Goal: Task Accomplishment & Management: Manage account settings

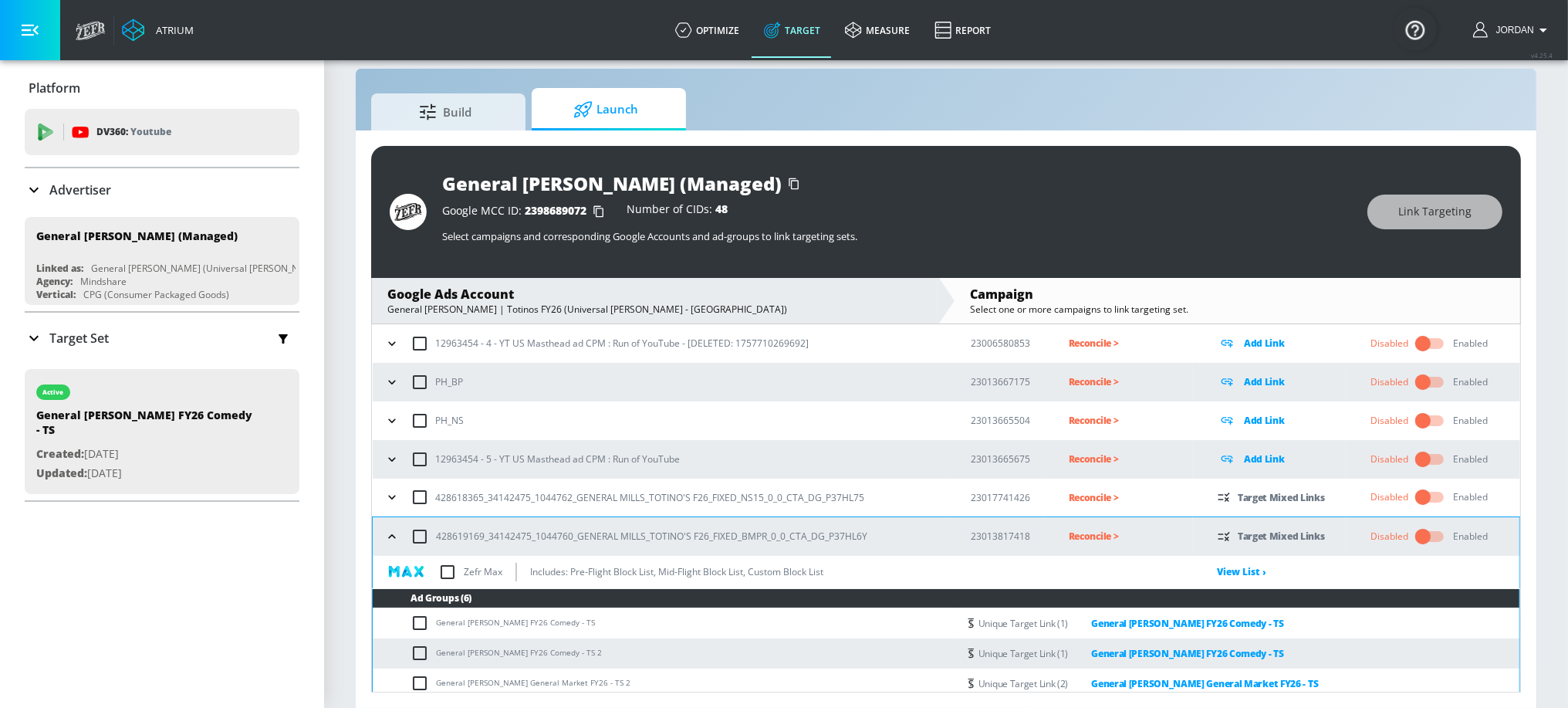
scroll to position [135, 0]
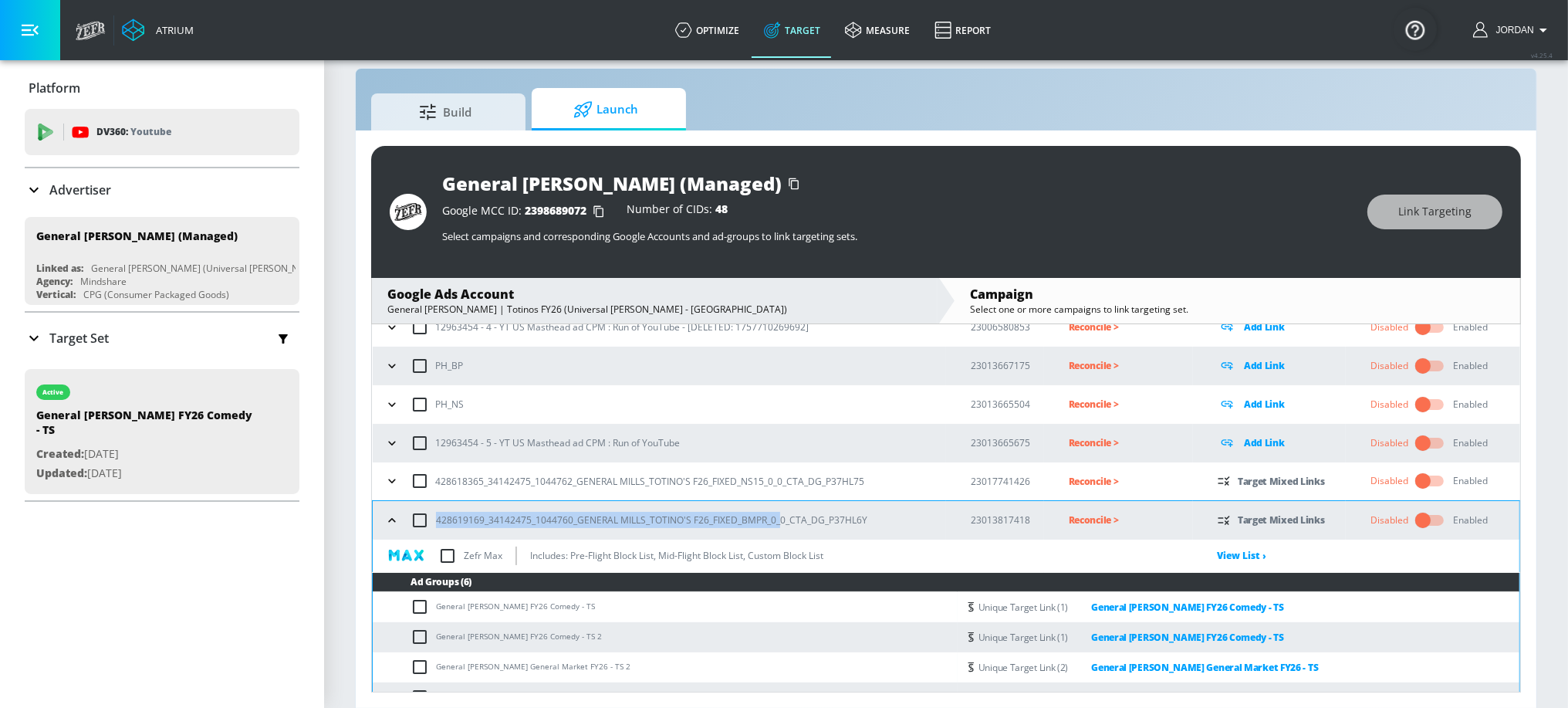
drag, startPoint x: 438, startPoint y: 518, endPoint x: 777, endPoint y: 524, distance: 339.1
click at [777, 524] on p "428619169_34142475_1044760_GENERAL MILLS_TOTINO'S F26_FIXED_BMPR_0_0_CTA_DG_P37…" at bounding box center [651, 520] width 431 height 16
copy p "BMPR_0_0"
drag, startPoint x: 739, startPoint y: 518, endPoint x: 782, endPoint y: 522, distance: 43.2
click at [782, 522] on p "428619169_34142475_1044760_GENERAL MILLS_TOTINO'S F26_FIXED_BMPR_0_0_CTA_DG_P37…" at bounding box center [651, 520] width 431 height 16
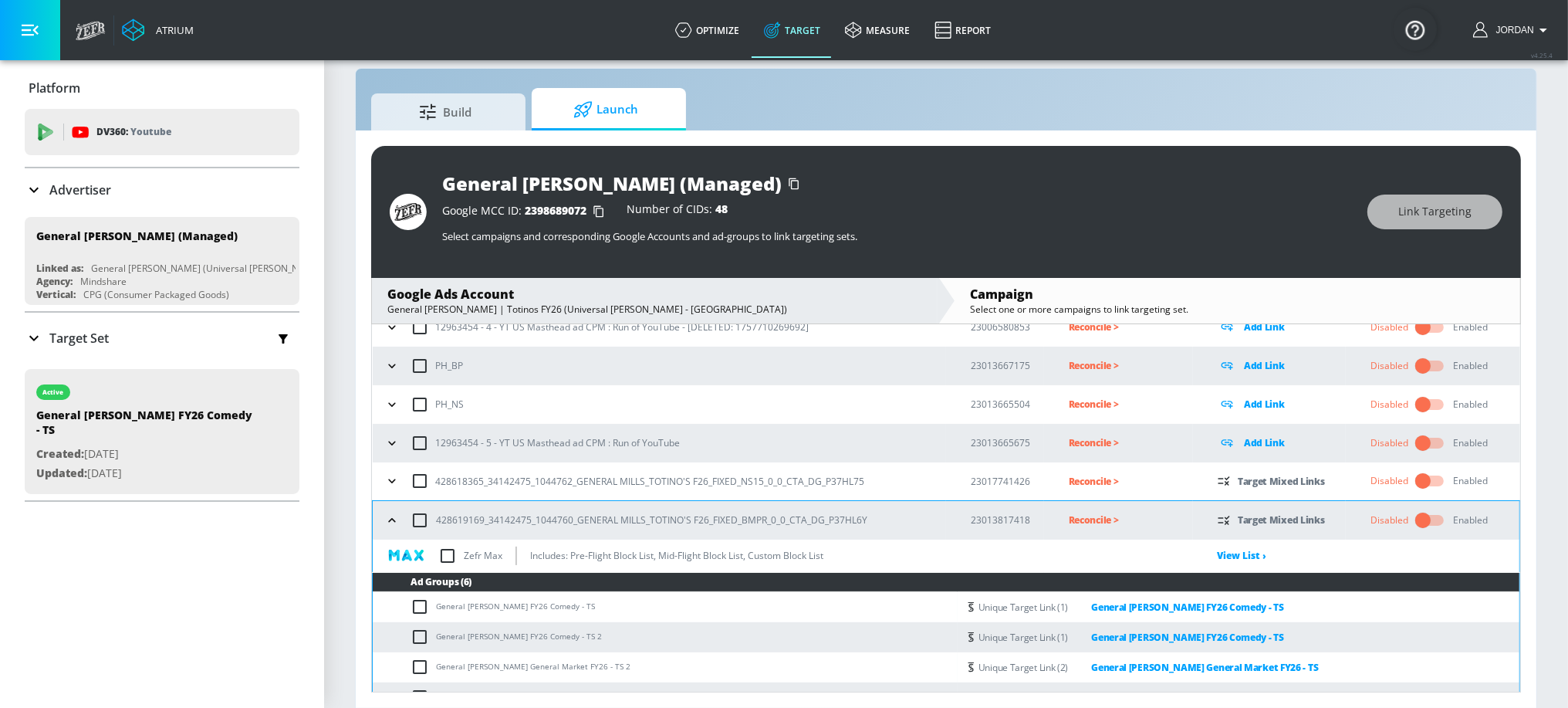
click at [1074, 518] on p "Reconcile >" at bounding box center [1130, 520] width 124 height 18
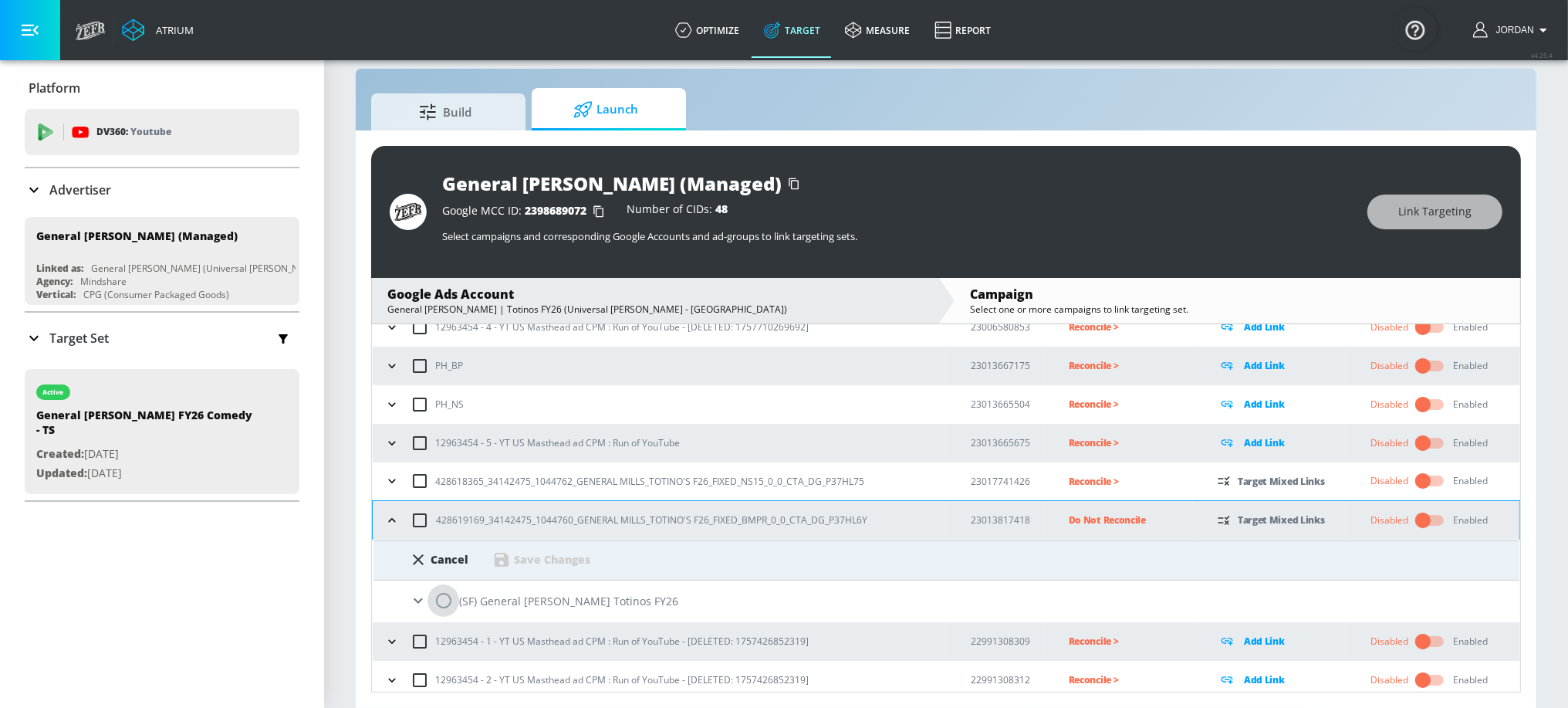
click at [433, 596] on input "radio" at bounding box center [444, 601] width 33 height 33
radio input "true"
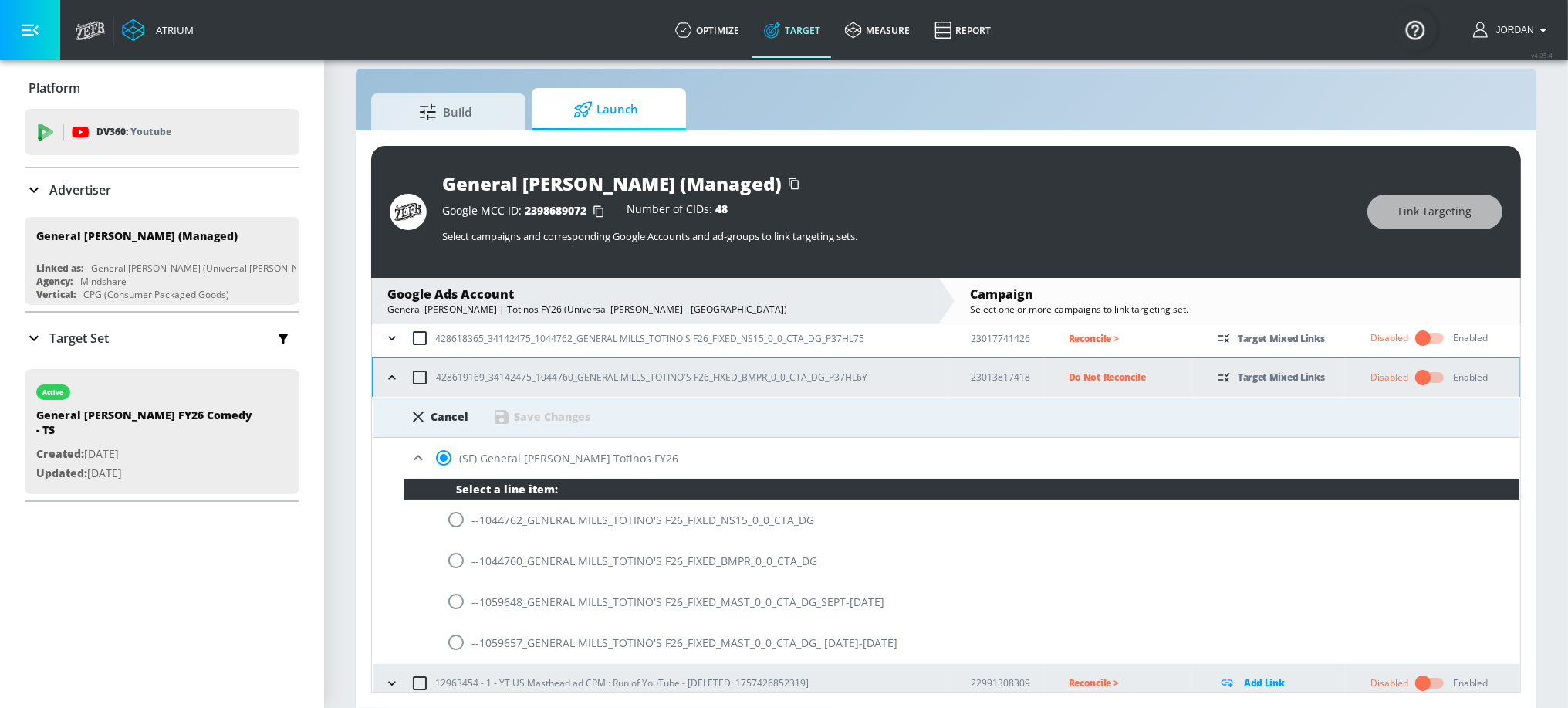
scroll to position [317, 0]
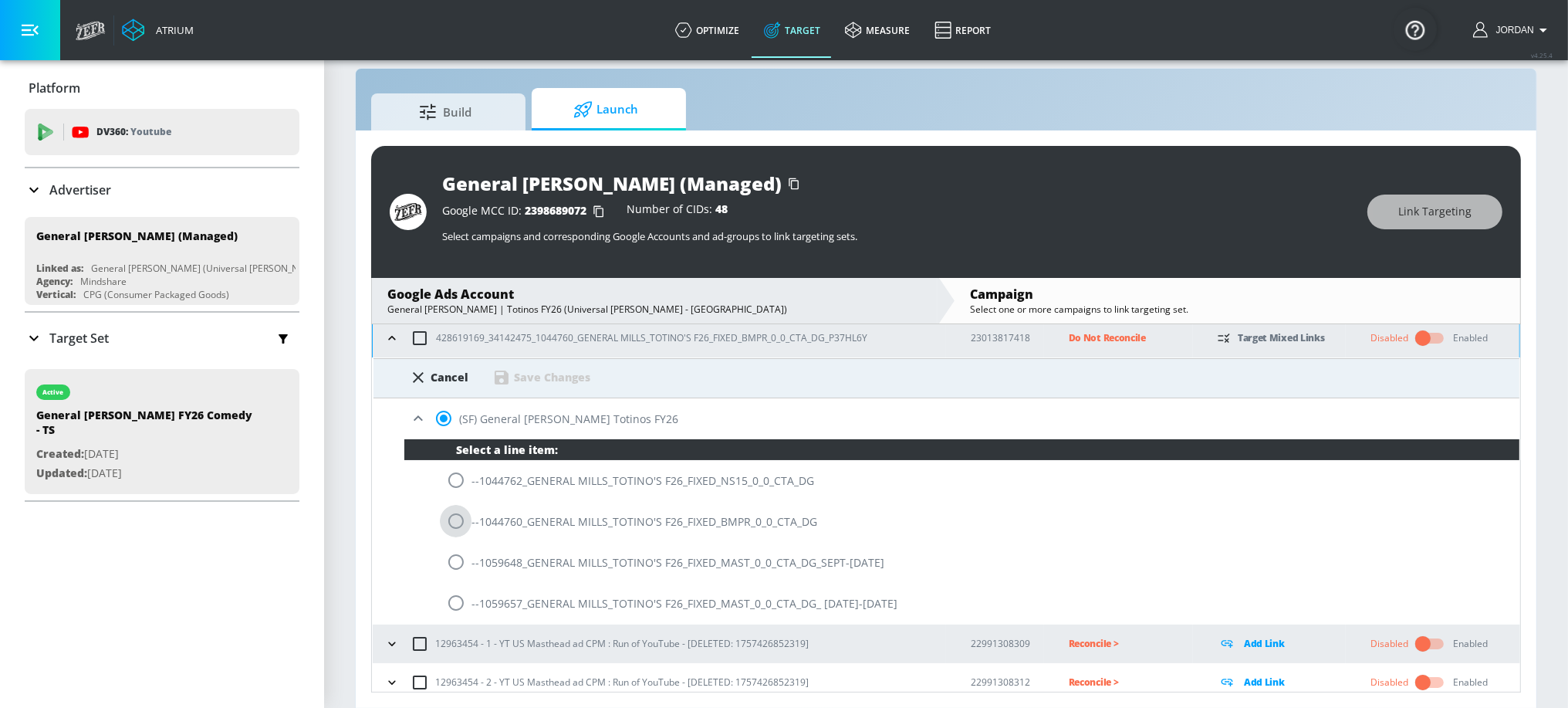
click at [455, 523] on input "radio" at bounding box center [456, 521] width 33 height 33
radio input "true"
click at [539, 379] on div "Save Changes" at bounding box center [553, 377] width 76 height 15
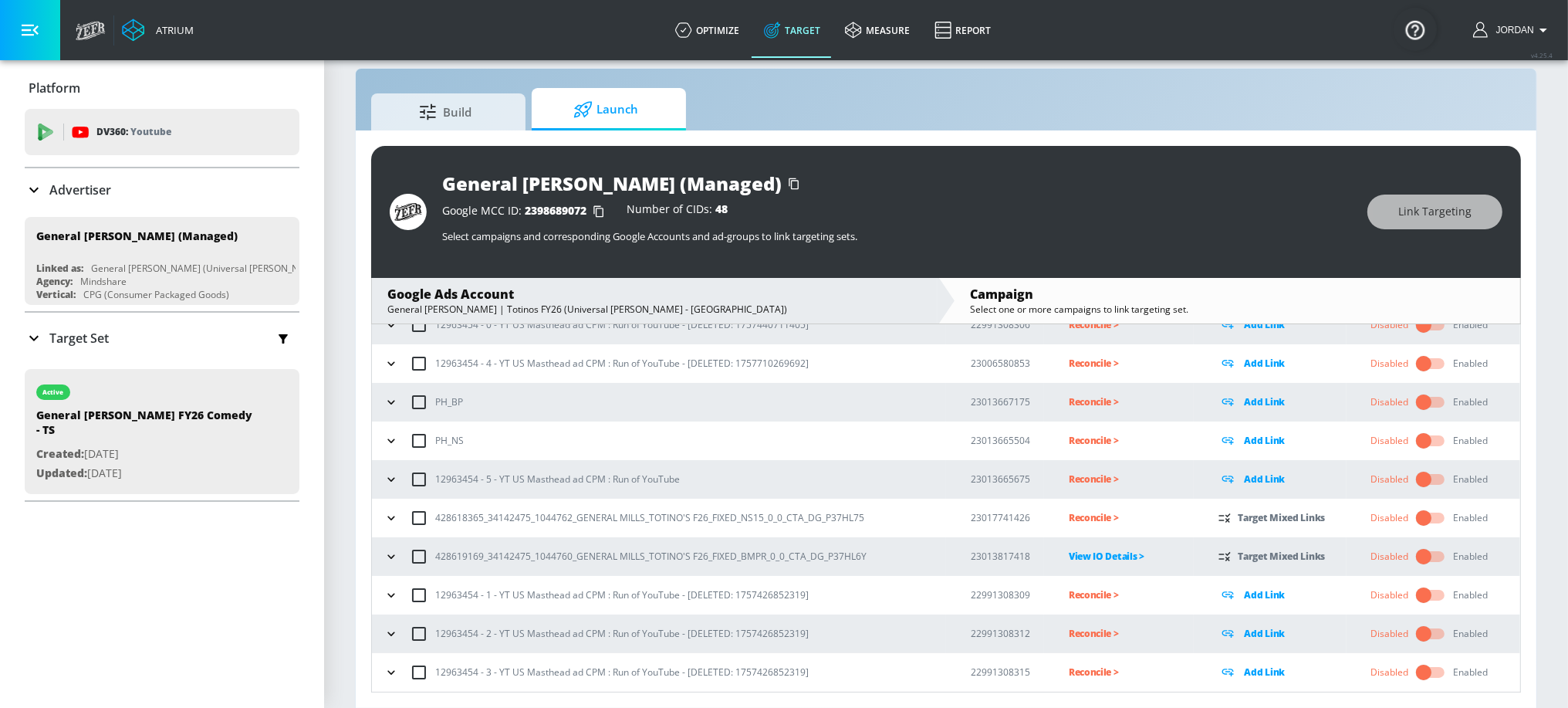
scroll to position [98, 0]
copy p "NS15_0_0"
drag, startPoint x: 740, startPoint y: 520, endPoint x: 777, endPoint y: 518, distance: 37.1
click at [777, 518] on p "428618365_34142475_1044762_GENERAL MILLS_TOTINO'S F26_FIXED_NS15_0_0_CTA_DG_P37…" at bounding box center [649, 519] width 429 height 16
click at [424, 520] on input "checkbox" at bounding box center [419, 519] width 33 height 33
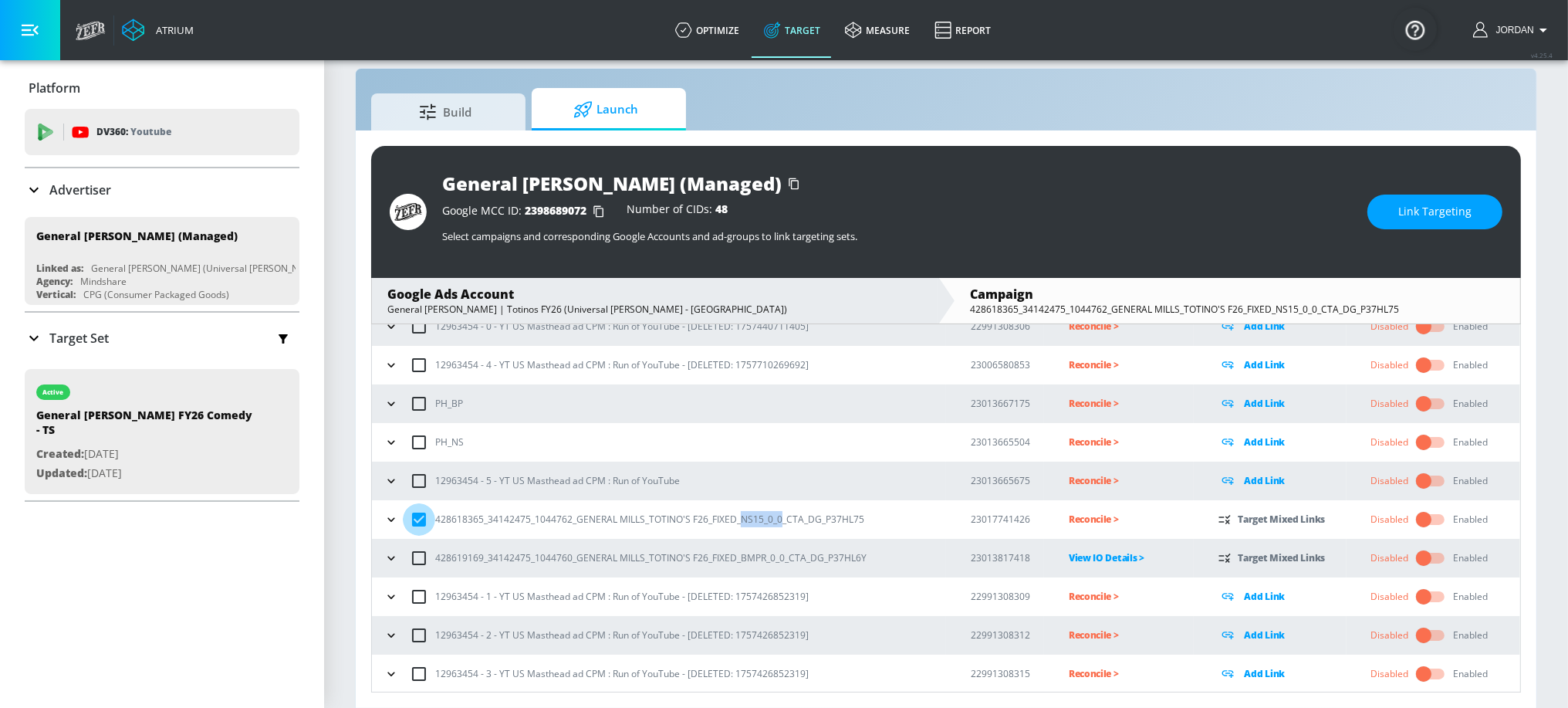
click at [424, 520] on input "checkbox" at bounding box center [419, 519] width 33 height 33
checkbox input "false"
click at [1086, 514] on p "Reconcile >" at bounding box center [1131, 519] width 125 height 18
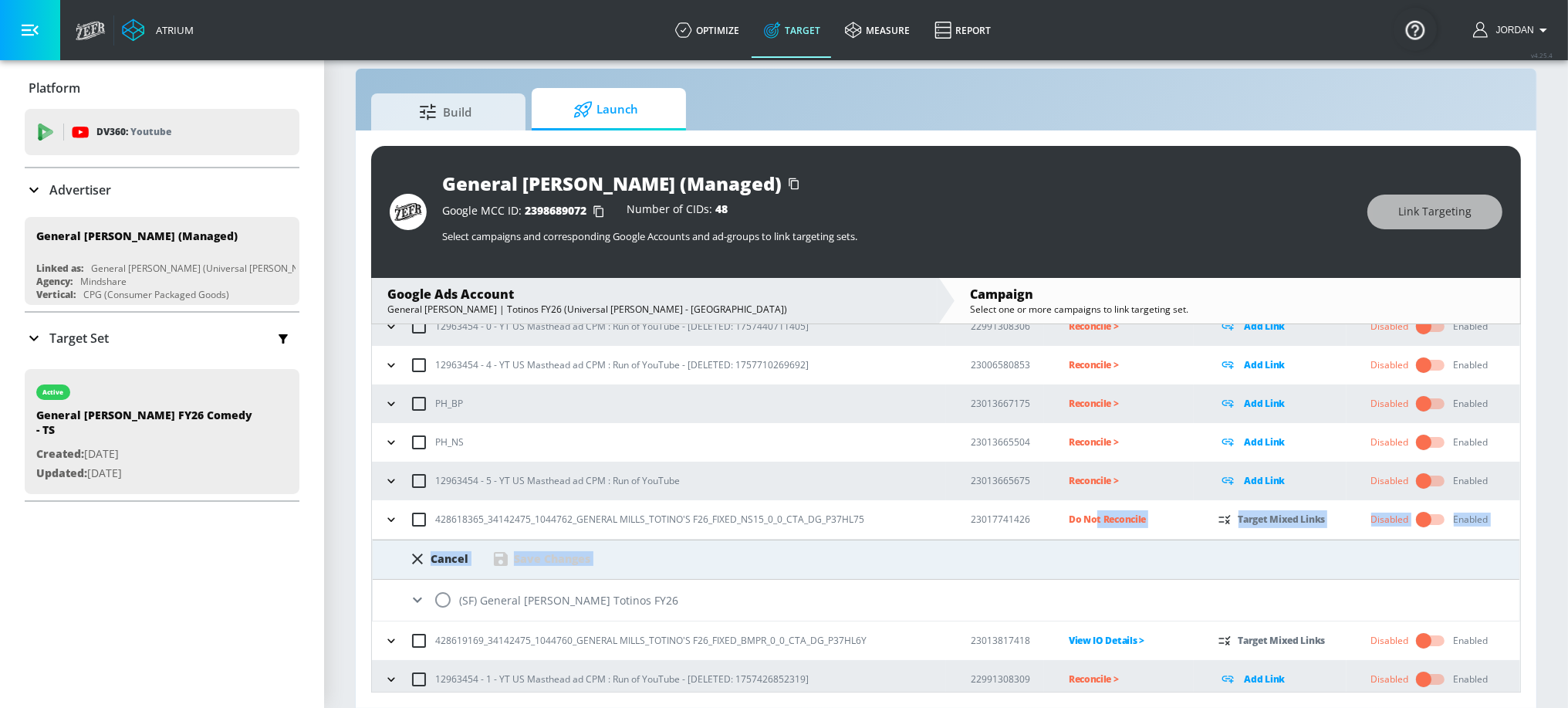
drag, startPoint x: 1087, startPoint y: 518, endPoint x: 464, endPoint y: 584, distance: 626.5
click at [473, 581] on tbody "​ 12963454 - 0 - YT US Masthead ad CPM : Run of YouTube - [DELETED: 17574407114…" at bounding box center [945, 513] width 1148 height 525
click at [445, 598] on input "radio" at bounding box center [443, 600] width 33 height 33
radio input "true"
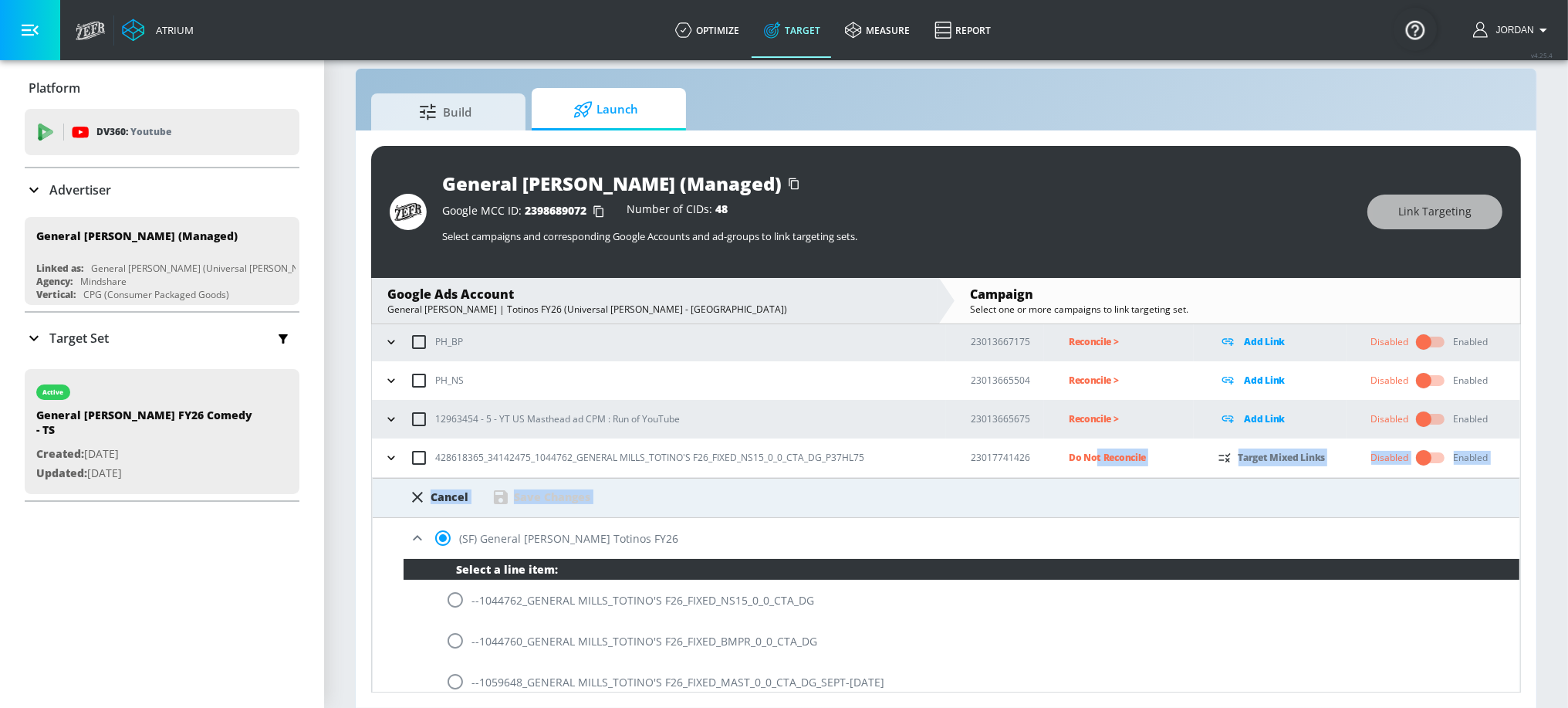
scroll to position [275, 0]
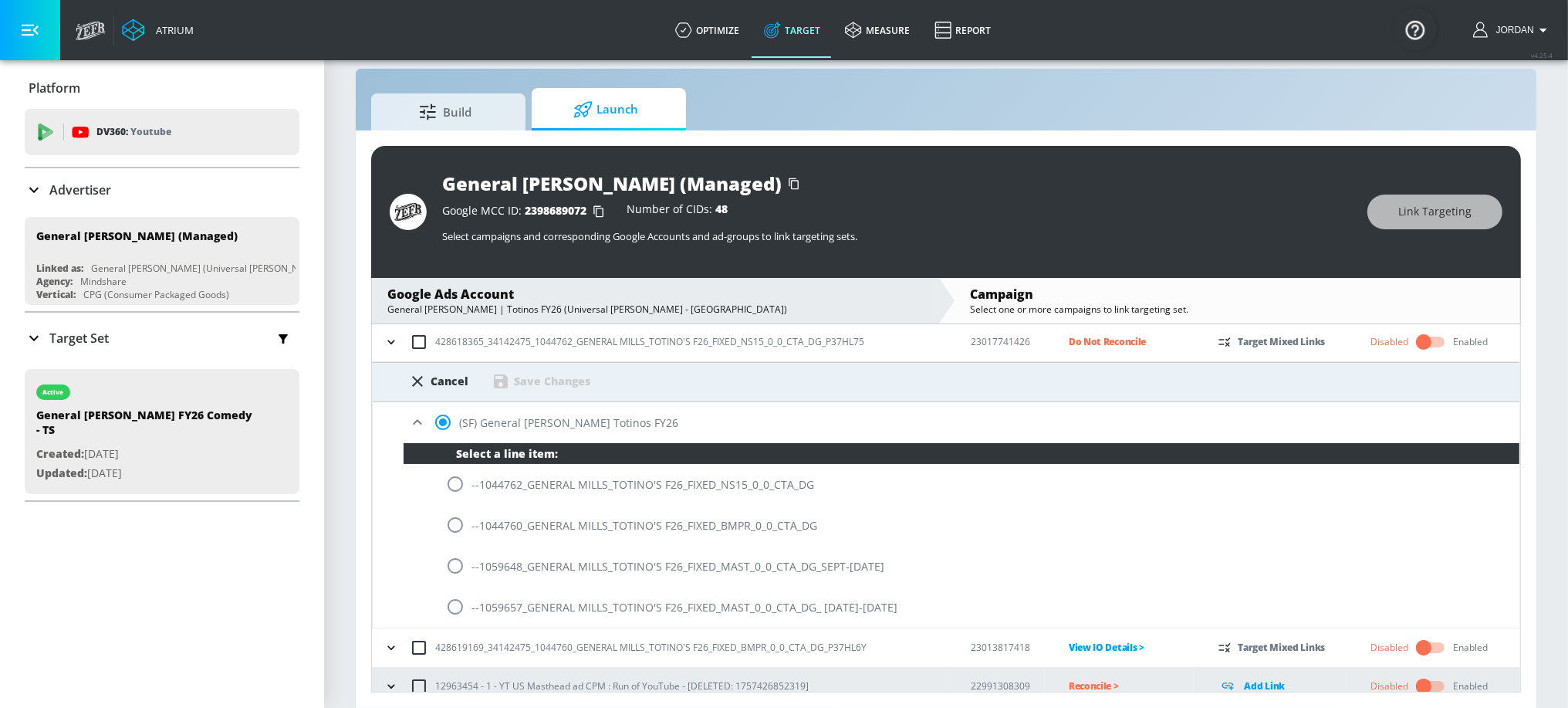
click at [461, 483] on input "radio" at bounding box center [455, 484] width 33 height 33
radio input "true"
click at [558, 382] on div "Save Changes" at bounding box center [552, 381] width 76 height 15
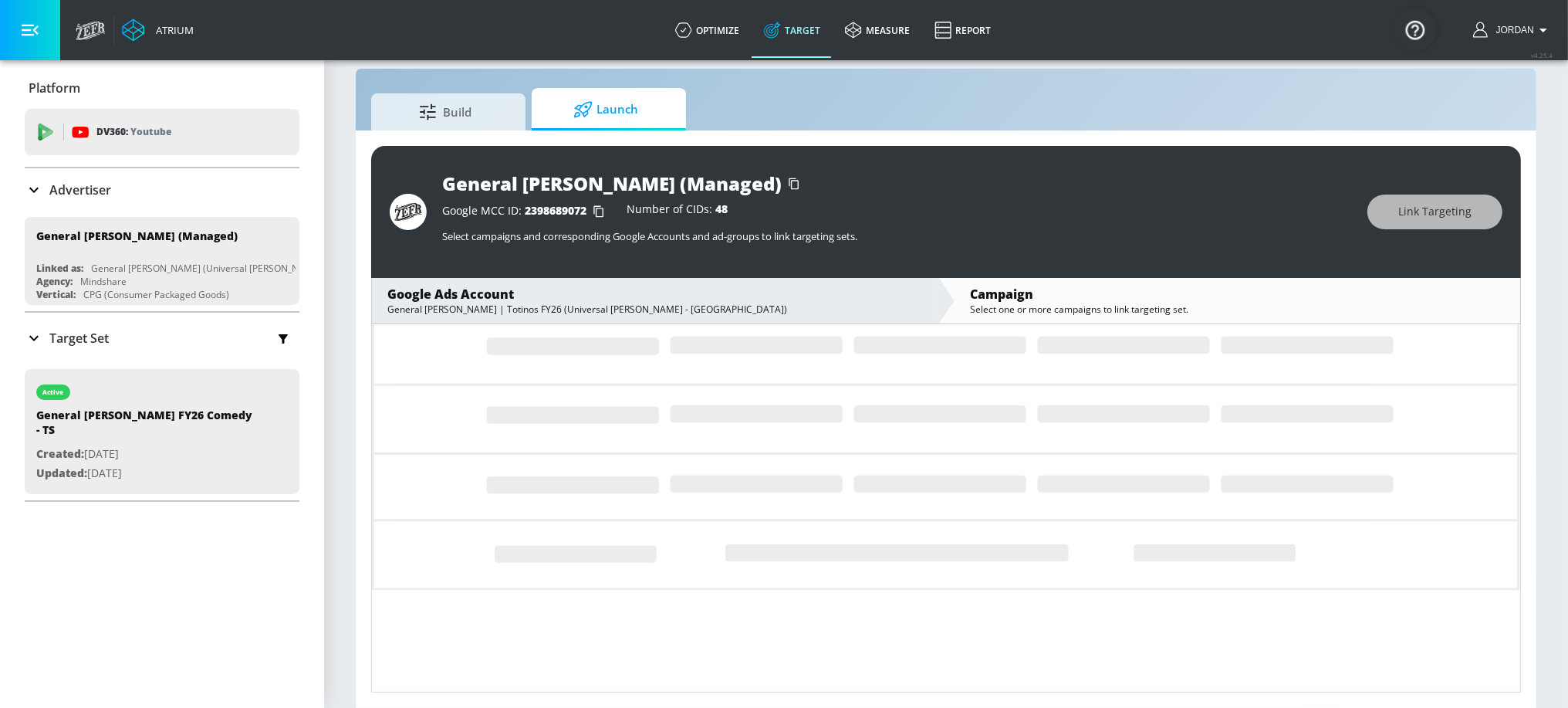
scroll to position [260, 0]
